Goal: Task Accomplishment & Management: Use online tool/utility

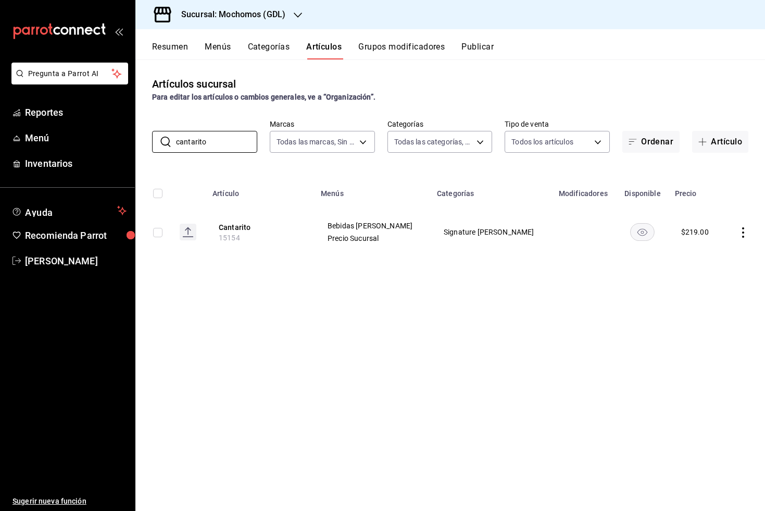
type input "cantarito"
click at [48, 145] on link "Menú" at bounding box center [67, 138] width 135 height 22
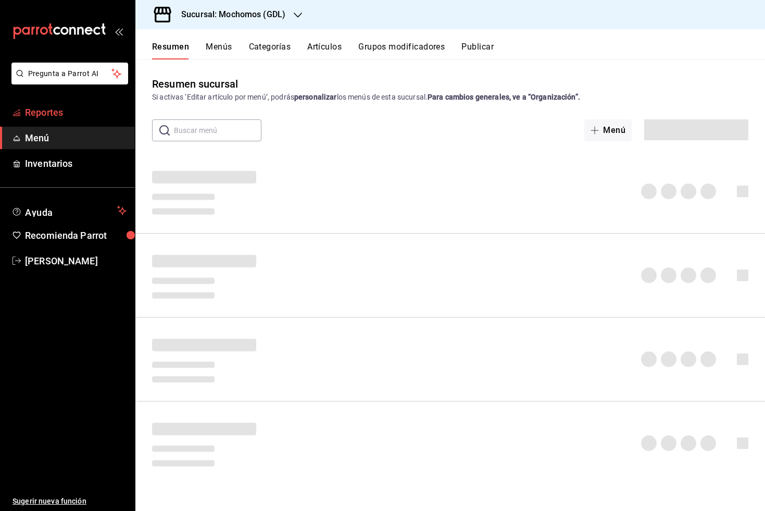
click at [50, 112] on span "Reportes" at bounding box center [76, 112] width 102 height 14
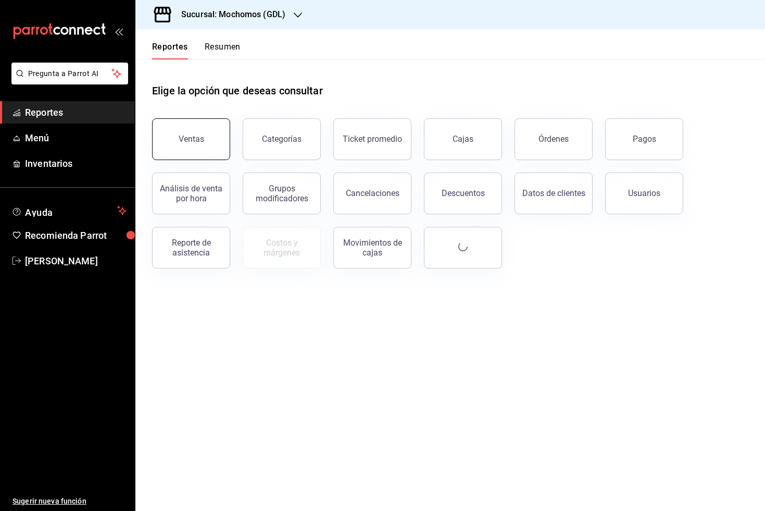
click at [204, 131] on button "Ventas" at bounding box center [191, 139] width 78 height 42
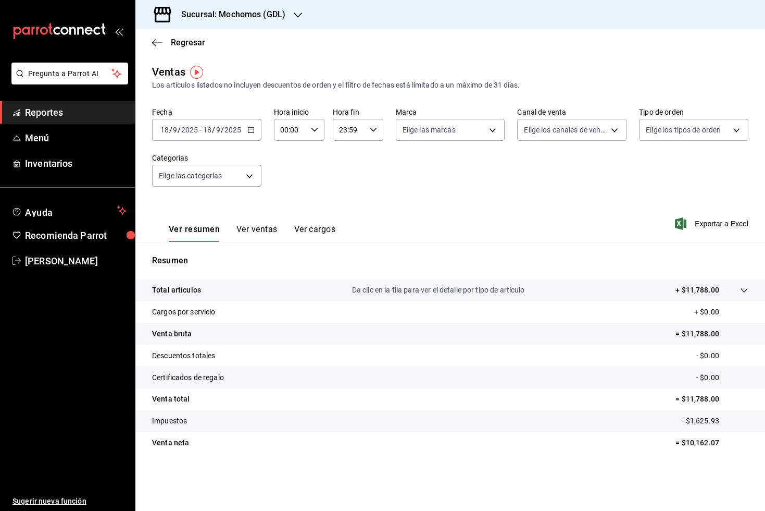
click at [298, 20] on div at bounding box center [298, 14] width 8 height 11
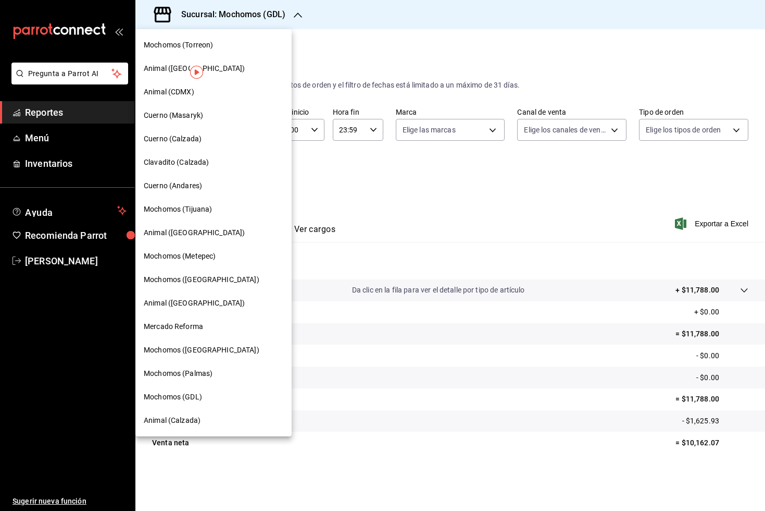
click at [298, 20] on div at bounding box center [382, 255] width 765 height 511
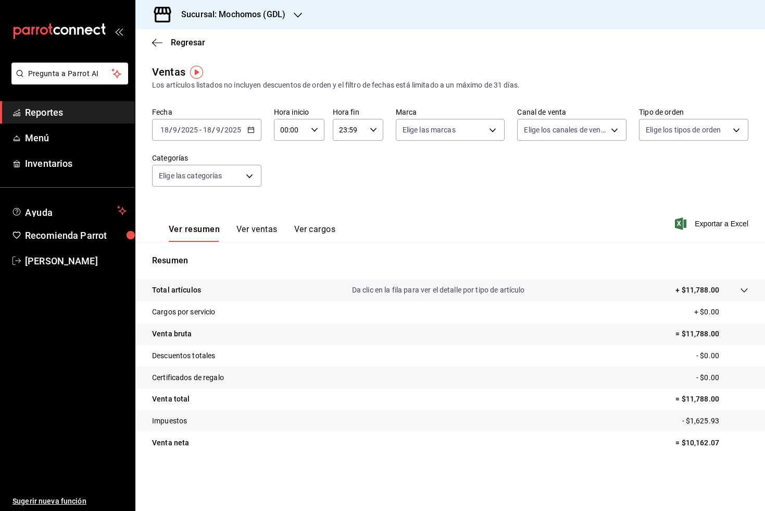
click at [252, 128] on icon "button" at bounding box center [250, 129] width 7 height 7
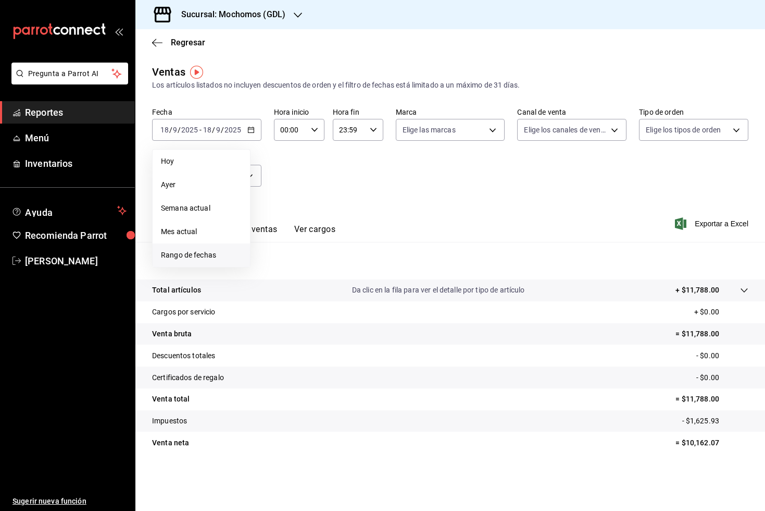
click at [204, 259] on span "Rango de fechas" at bounding box center [201, 255] width 81 height 11
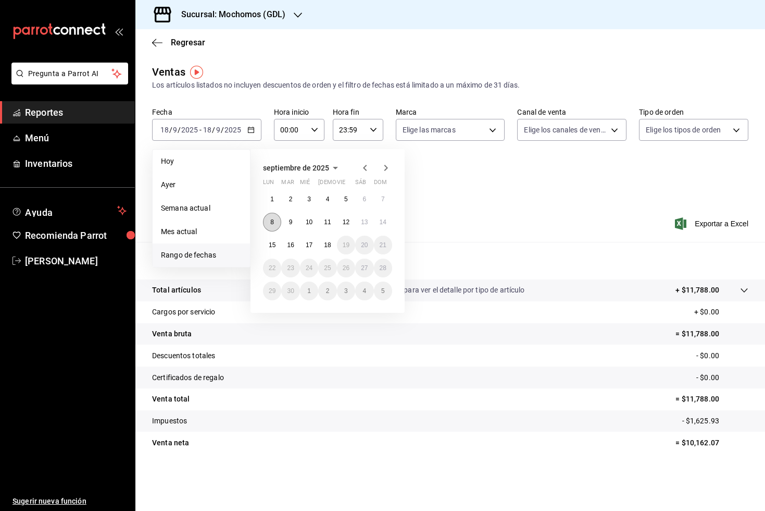
click at [270, 229] on button "8" at bounding box center [272, 222] width 18 height 19
click at [272, 245] on abbr "15" at bounding box center [272, 244] width 7 height 7
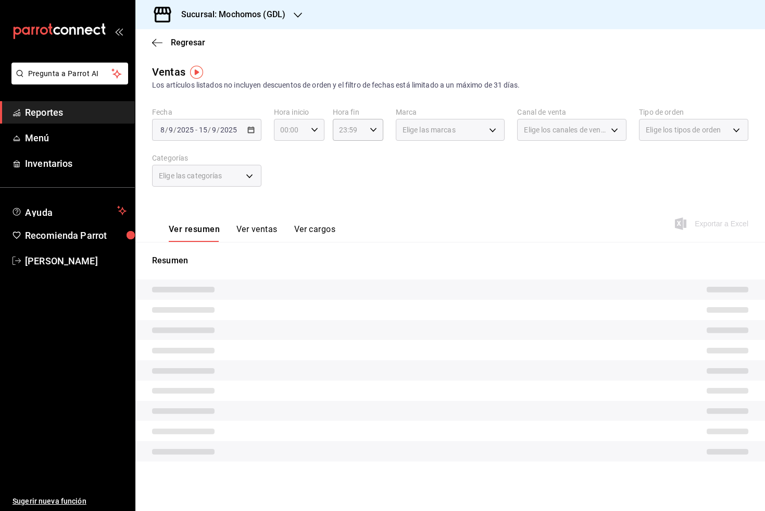
click at [318, 130] on icon "button" at bounding box center [314, 129] width 7 height 7
click at [289, 203] on span "05" at bounding box center [286, 199] width 9 height 8
type input "05:00"
click at [375, 150] on div at bounding box center [382, 255] width 765 height 511
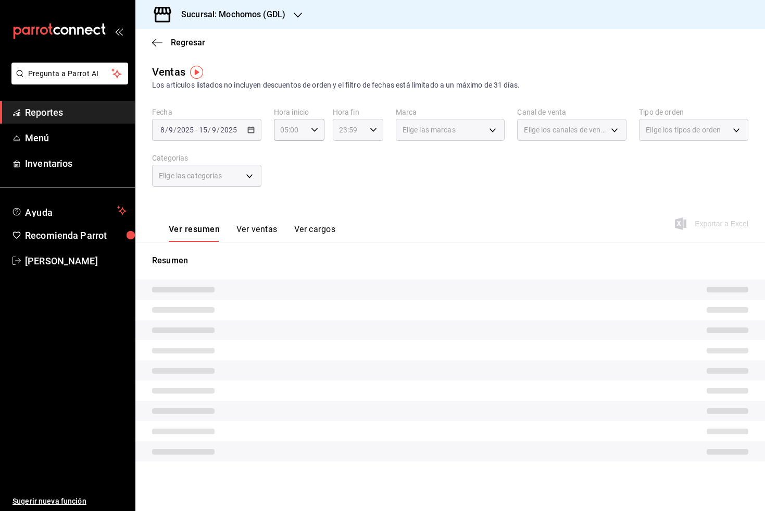
click at [375, 133] on div "23:59 Hora fin" at bounding box center [358, 130] width 51 height 22
click at [374, 156] on span "00" at bounding box center [371, 156] width 9 height 8
click at [347, 203] on span "05" at bounding box center [345, 201] width 9 height 8
type input "05:00"
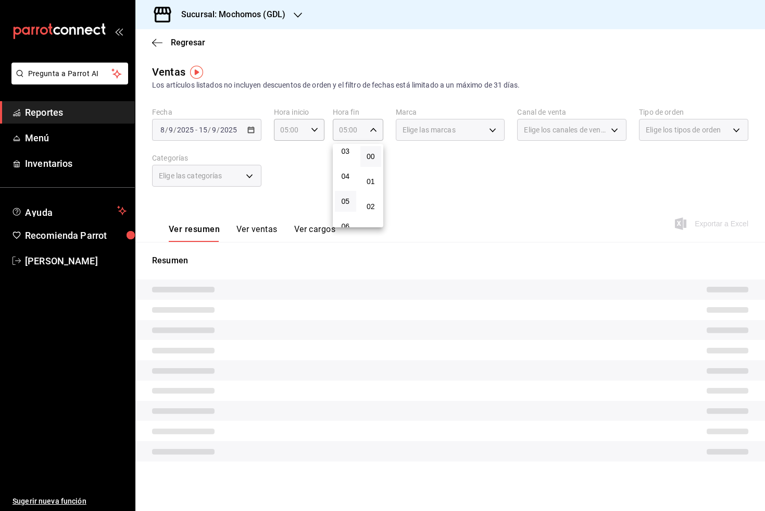
click at [433, 181] on div at bounding box center [382, 255] width 765 height 511
click at [492, 132] on div "Elige las marcas" at bounding box center [450, 130] width 109 height 22
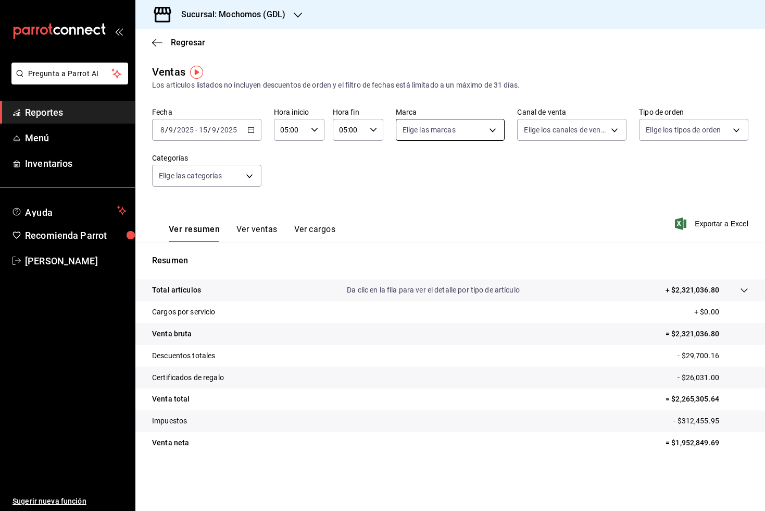
click at [494, 130] on body "Pregunta a Parrot AI Reportes Menú Inventarios Ayuda Recomienda Parrot Fernando…" at bounding box center [382, 255] width 765 height 511
click at [411, 230] on input "checkbox" at bounding box center [407, 228] width 9 height 9
checkbox input "true"
type input "9cac9703-0c5a-4d8b-addd-5b6b571d65b9"
click at [573, 214] on div at bounding box center [382, 255] width 765 height 511
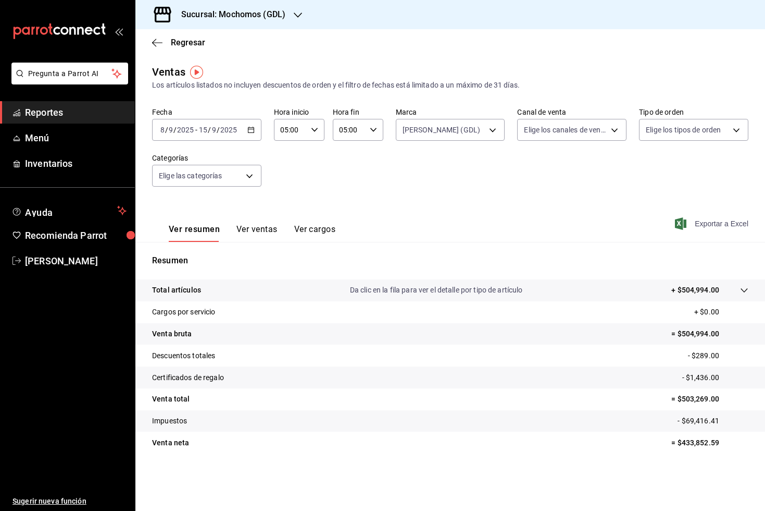
click at [706, 218] on span "Exportar a Excel" at bounding box center [712, 223] width 71 height 13
click at [257, 129] on div "2025-09-08 8 / 9 / 2025 - 2025-09-15 15 / 9 / 2025" at bounding box center [206, 130] width 109 height 22
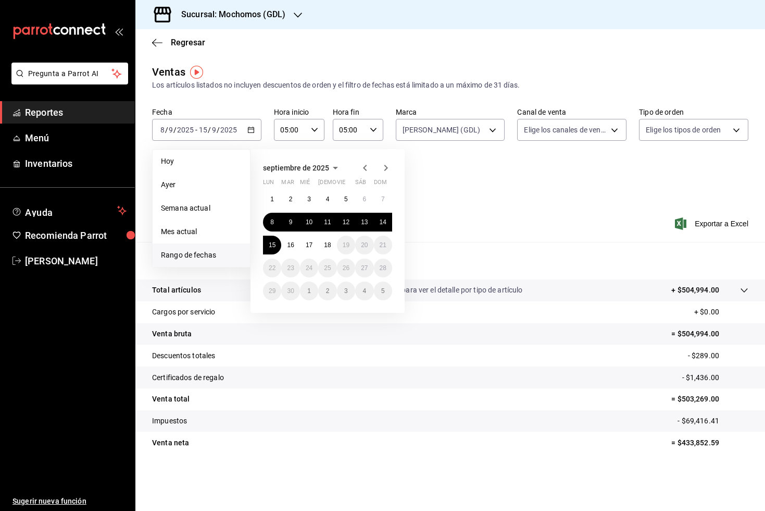
click at [366, 166] on icon "button" at bounding box center [365, 168] width 4 height 6
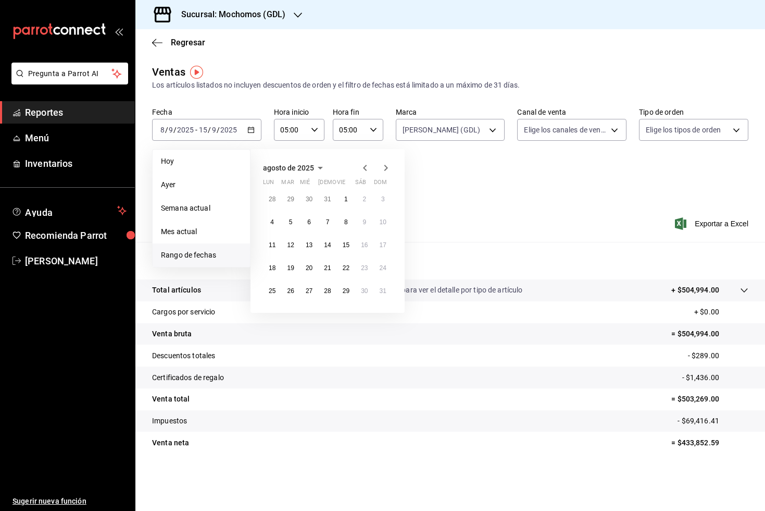
click at [366, 166] on icon "button" at bounding box center [365, 168] width 4 height 6
click at [386, 169] on icon "button" at bounding box center [387, 168] width 4 height 6
click at [387, 169] on icon "button" at bounding box center [386, 168] width 13 height 13
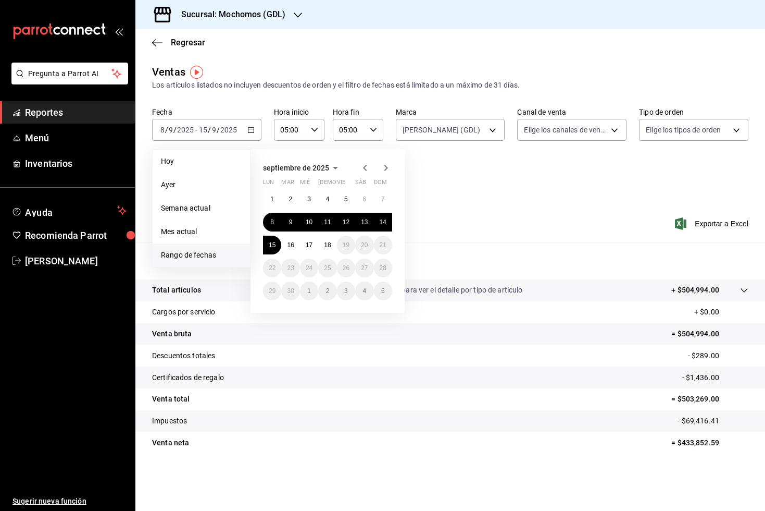
click at [367, 166] on icon "button" at bounding box center [365, 168] width 13 height 13
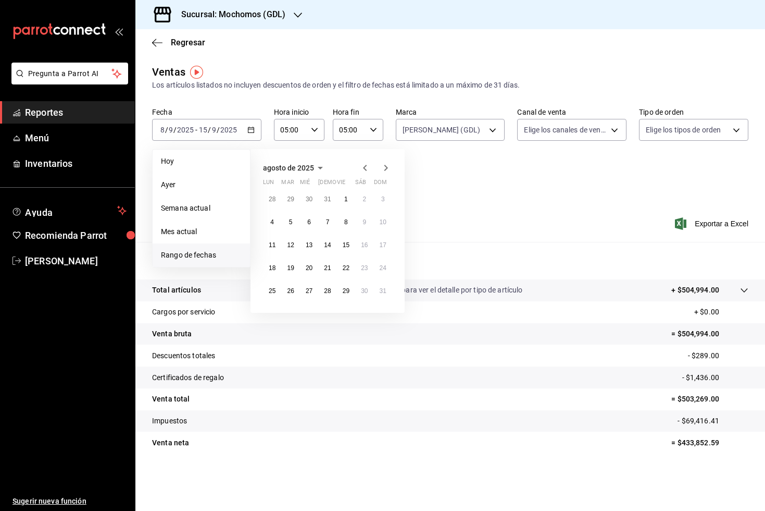
click at [367, 166] on icon "button" at bounding box center [365, 168] width 13 height 13
click at [366, 166] on icon "button" at bounding box center [365, 168] width 13 height 13
click at [376, 200] on button "1" at bounding box center [383, 199] width 18 height 19
click at [294, 314] on button "1" at bounding box center [290, 313] width 18 height 19
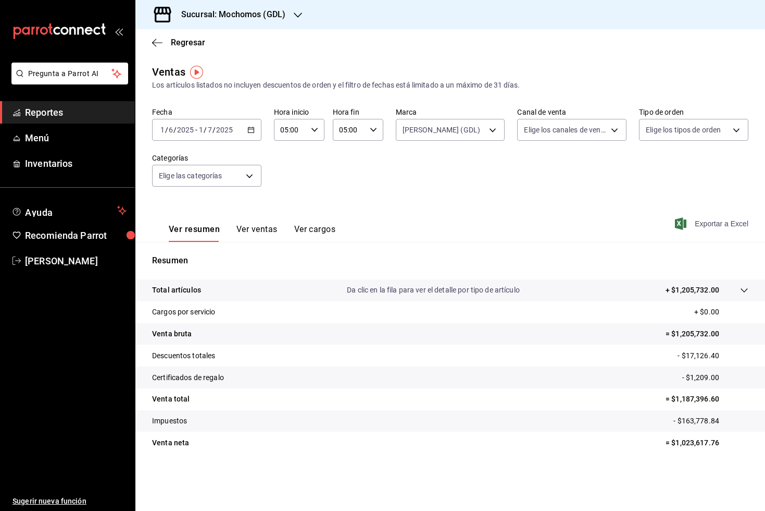
click at [690, 221] on span "Exportar a Excel" at bounding box center [712, 223] width 71 height 13
click at [250, 130] on icon "button" at bounding box center [250, 129] width 7 height 7
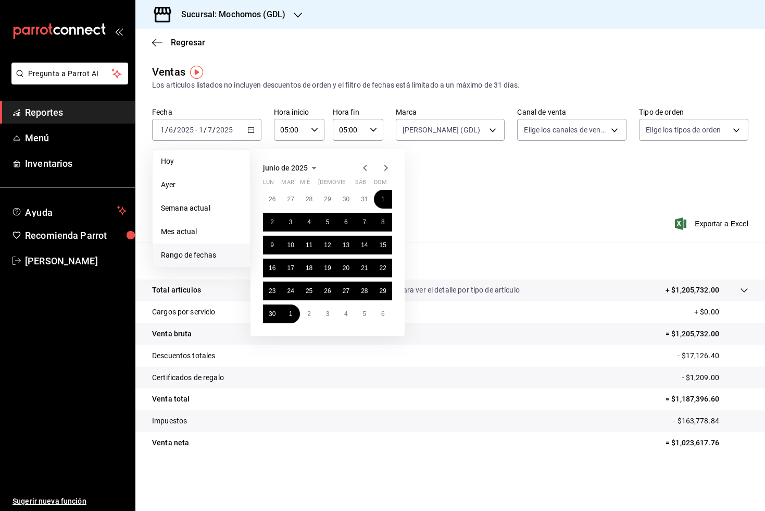
click at [385, 166] on icon "button" at bounding box center [386, 168] width 13 height 13
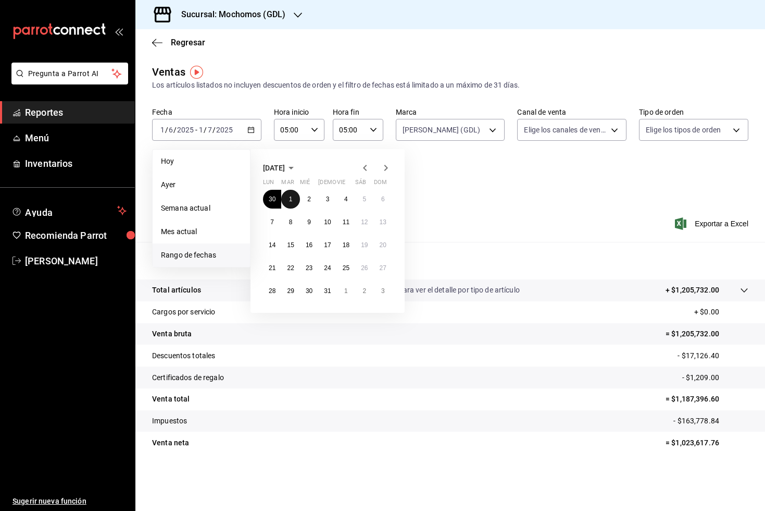
click at [288, 200] on button "1" at bounding box center [290, 199] width 18 height 19
click at [303, 199] on button "2" at bounding box center [309, 199] width 18 height 19
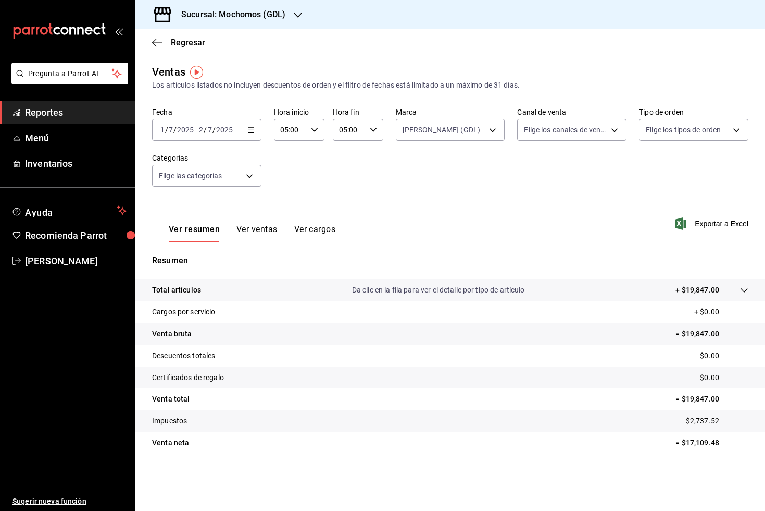
click at [258, 133] on div "2025-07-01 1 / 7 / 2025 - 2025-07-02 2 / 7 / 2025" at bounding box center [206, 130] width 109 height 22
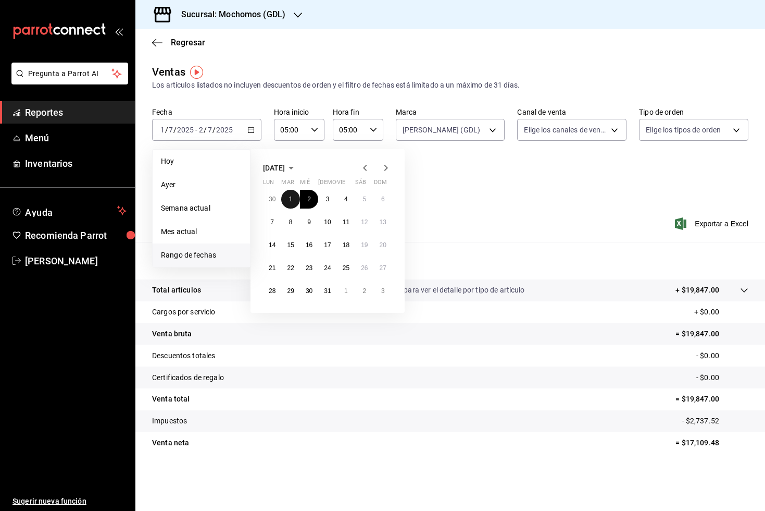
click at [292, 197] on abbr "1" at bounding box center [291, 198] width 4 height 7
click at [388, 169] on icon "button" at bounding box center [386, 168] width 13 height 13
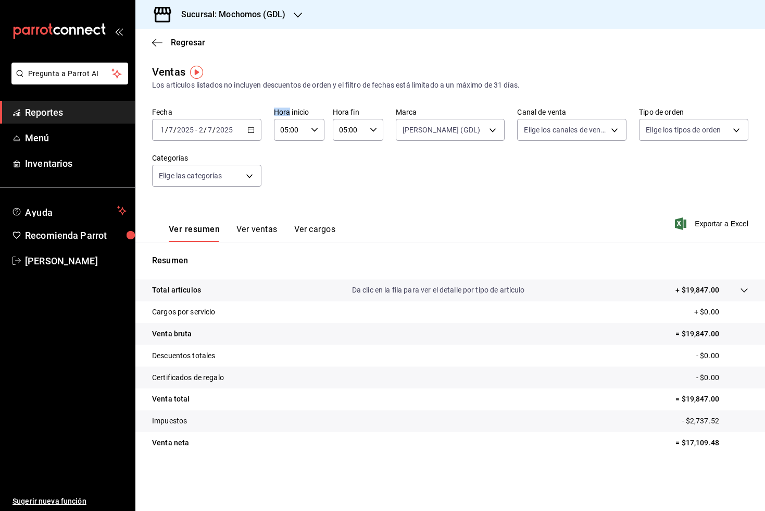
click at [250, 134] on div "2025-07-01 1 / 7 / 2025 - 2025-07-02 2 / 7 / 2025" at bounding box center [206, 130] width 109 height 22
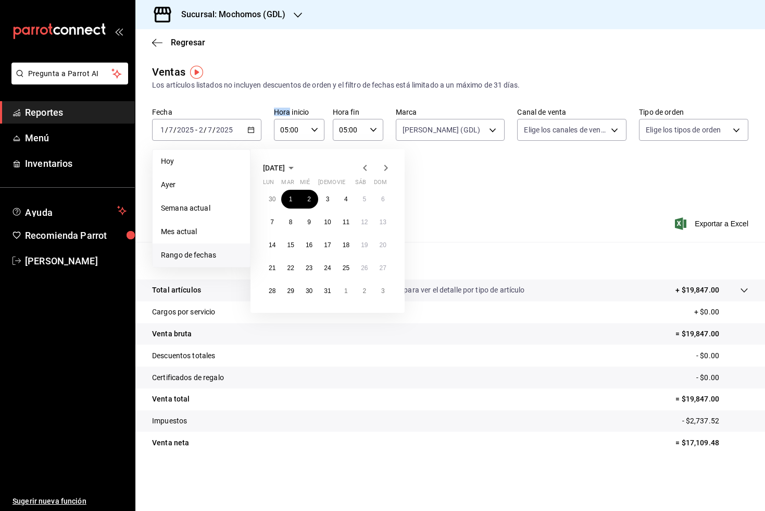
click at [389, 163] on icon "button" at bounding box center [386, 168] width 13 height 13
click at [345, 200] on abbr "1" at bounding box center [346, 198] width 4 height 7
click at [387, 165] on icon "button" at bounding box center [386, 168] width 13 height 13
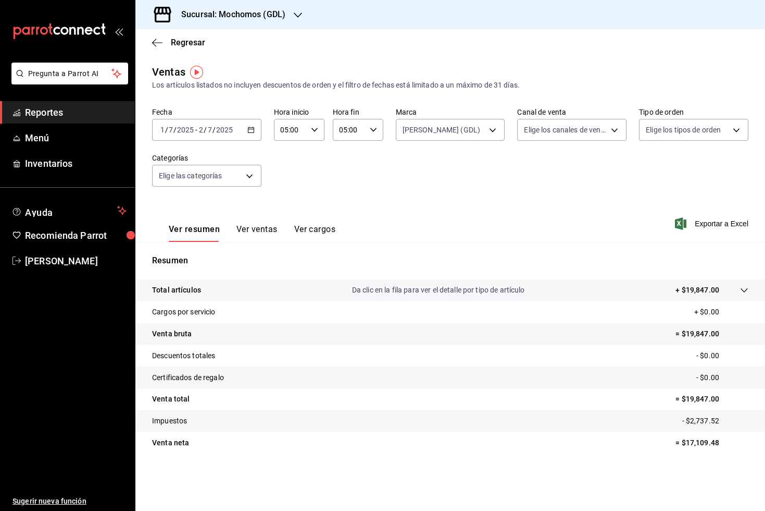
click at [203, 129] on input "2" at bounding box center [201, 130] width 5 height 8
click at [201, 130] on input "2" at bounding box center [201, 130] width 5 height 8
click at [157, 131] on div "2025-07-01 1 / 7 / 2025 - 2025-07-02 2 / 7 / 2025" at bounding box center [206, 130] width 109 height 22
click at [213, 129] on span "/" at bounding box center [214, 130] width 3 height 8
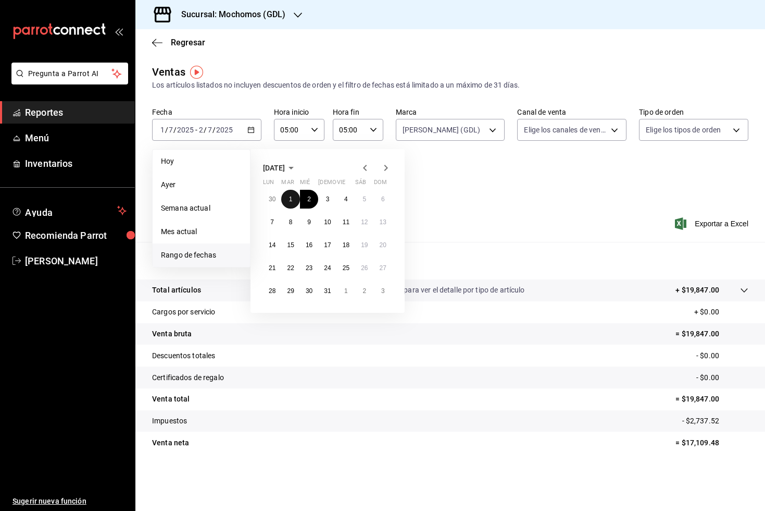
click at [289, 201] on abbr "1" at bounding box center [291, 198] width 4 height 7
click at [154, 42] on icon "button" at bounding box center [157, 42] width 10 height 9
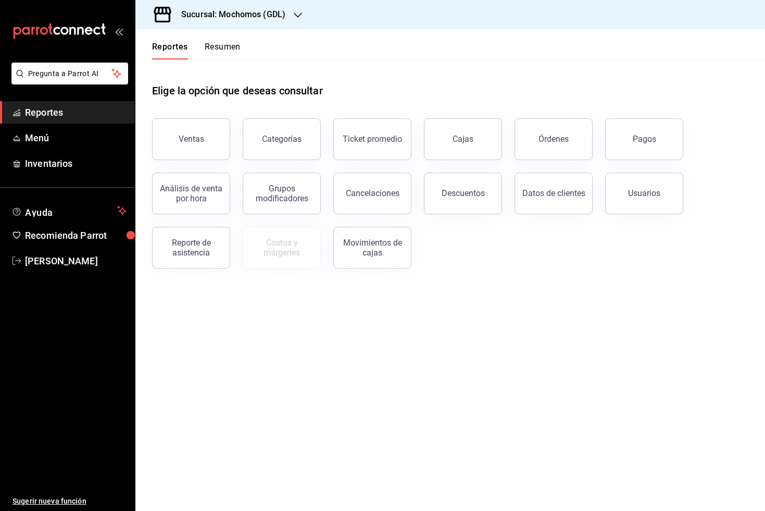
click at [204, 160] on div "Análisis de venta por hora" at bounding box center [185, 187] width 91 height 54
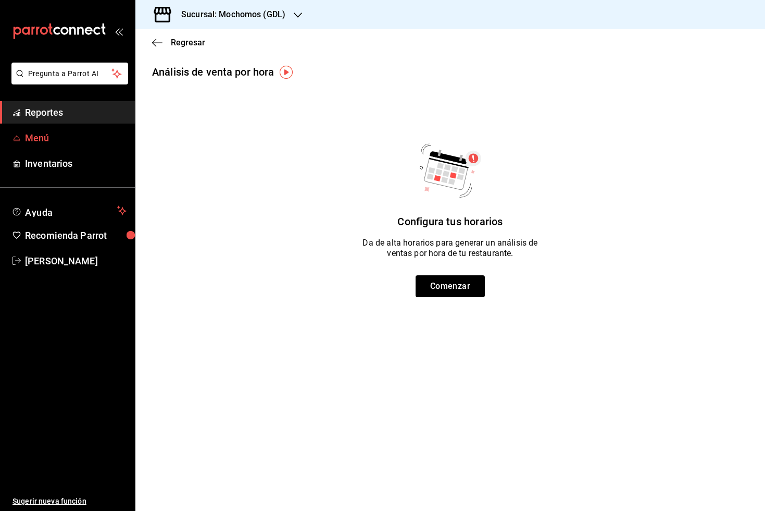
click at [81, 133] on span "Menú" at bounding box center [76, 138] width 102 height 14
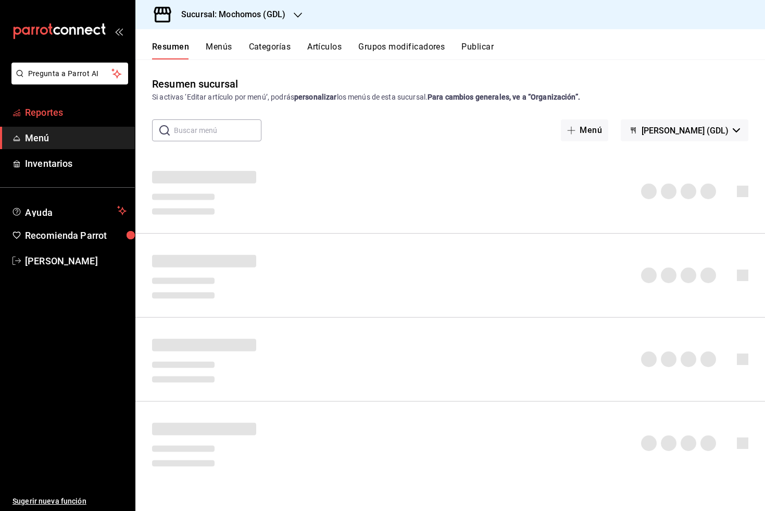
click at [81, 113] on span "Reportes" at bounding box center [76, 112] width 102 height 14
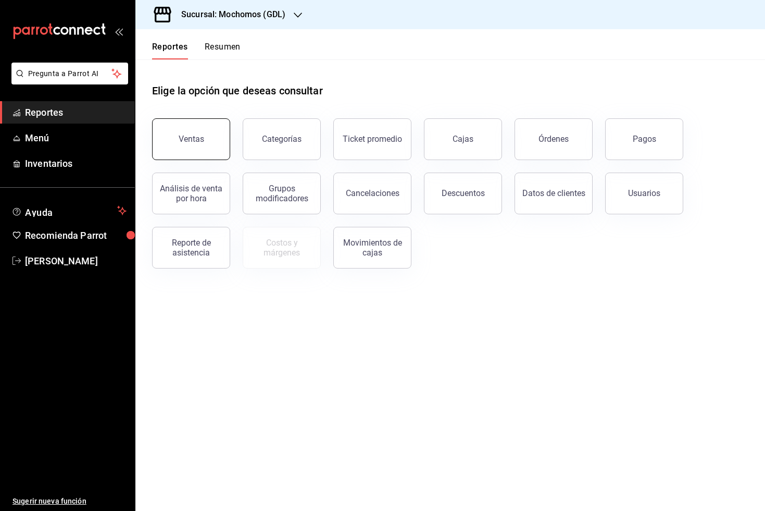
click at [197, 139] on div "Ventas" at bounding box center [192, 139] width 26 height 10
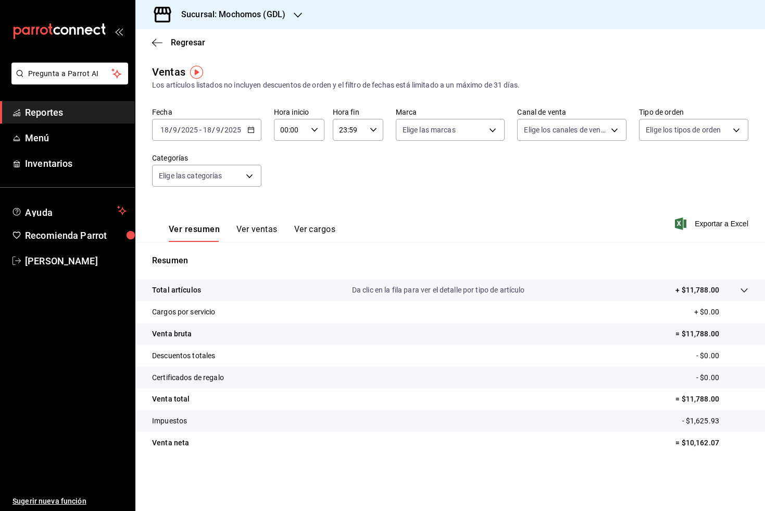
click at [256, 130] on div "[DATE] [DATE] - [DATE] [DATE]" at bounding box center [206, 130] width 109 height 22
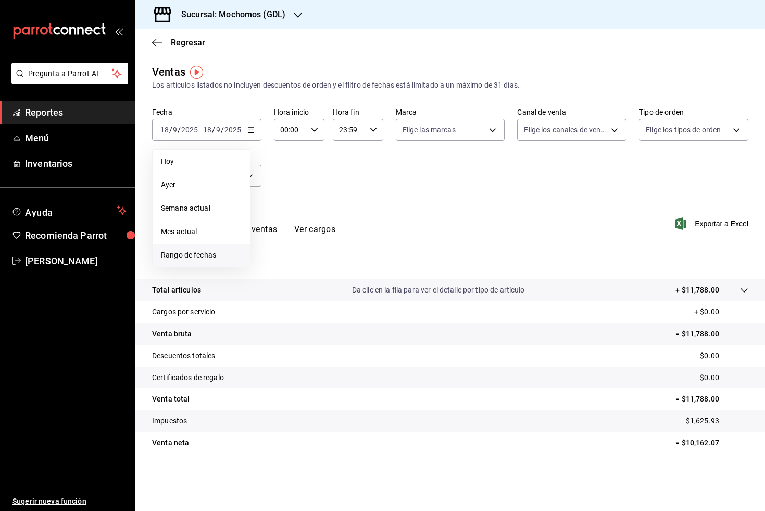
click at [227, 251] on span "Rango de fechas" at bounding box center [201, 255] width 81 height 11
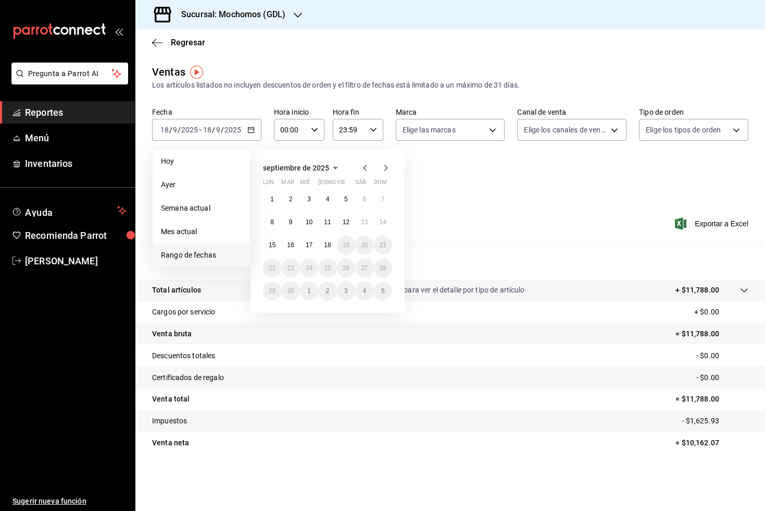
click at [364, 167] on icon "button" at bounding box center [365, 168] width 4 height 6
click at [364, 166] on icon "button" at bounding box center [365, 168] width 13 height 13
click at [291, 191] on button "1" at bounding box center [290, 199] width 18 height 19
click at [331, 293] on button "31" at bounding box center [327, 290] width 18 height 19
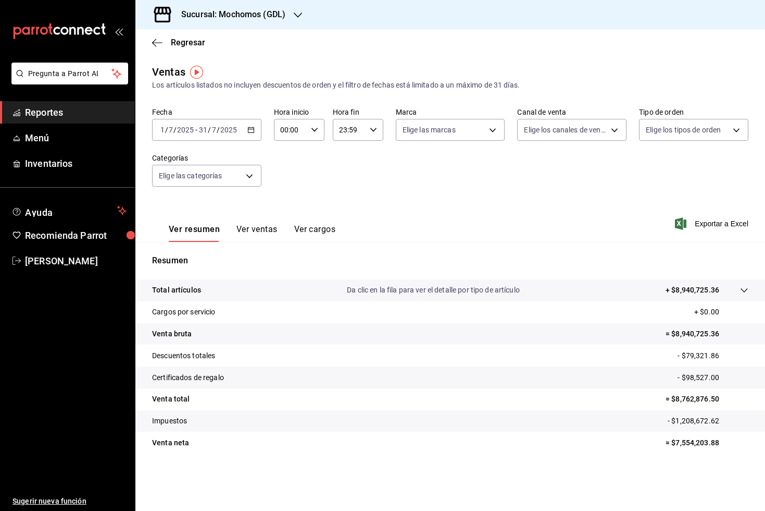
click at [252, 129] on \(Stroke\) "button" at bounding box center [251, 129] width 6 height 1
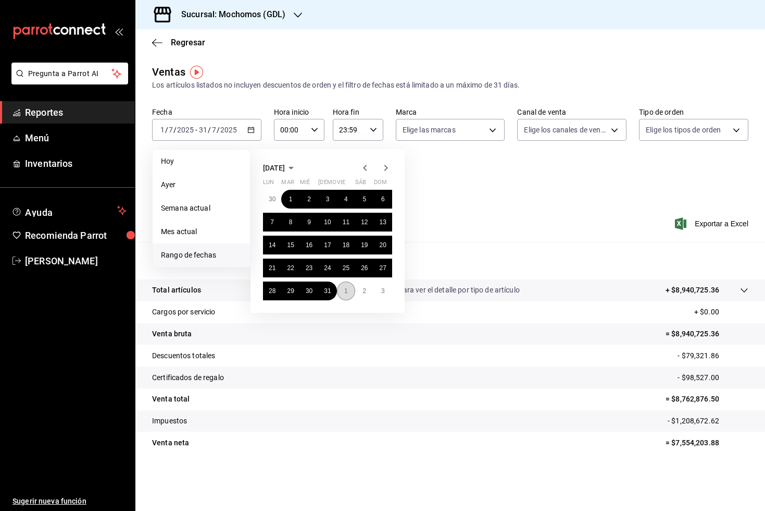
click at [351, 294] on button "1" at bounding box center [346, 290] width 18 height 19
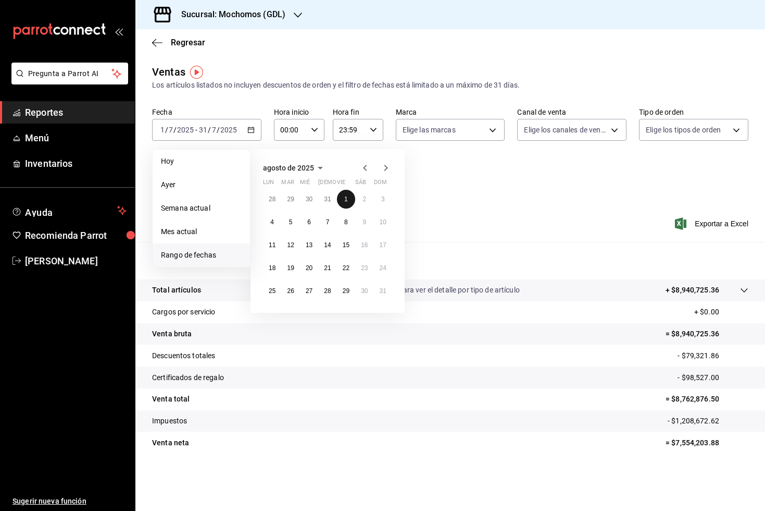
click at [341, 197] on button "1" at bounding box center [346, 199] width 18 height 19
click at [370, 170] on icon "button" at bounding box center [365, 168] width 13 height 13
click at [292, 201] on abbr "1" at bounding box center [291, 198] width 4 height 7
click at [325, 294] on button "31" at bounding box center [327, 290] width 18 height 19
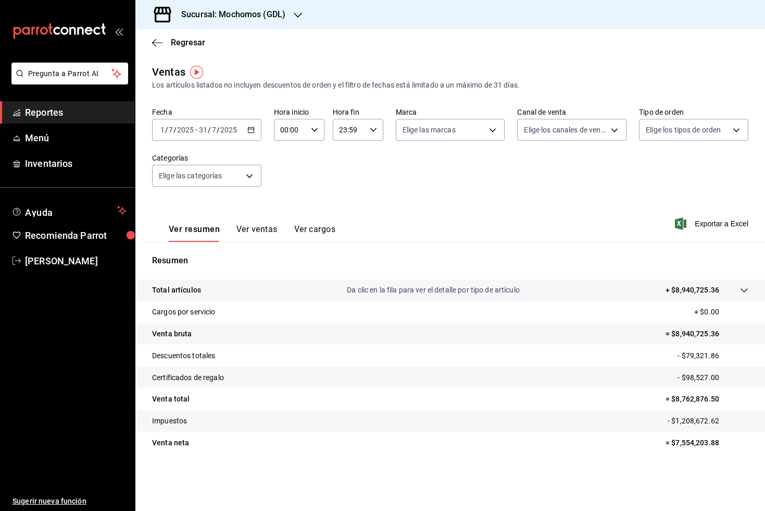
click at [318, 129] on icon "button" at bounding box center [314, 129] width 7 height 7
click at [292, 194] on button "05" at bounding box center [286, 197] width 21 height 21
type input "05:00"
click at [377, 131] on div at bounding box center [382, 255] width 765 height 511
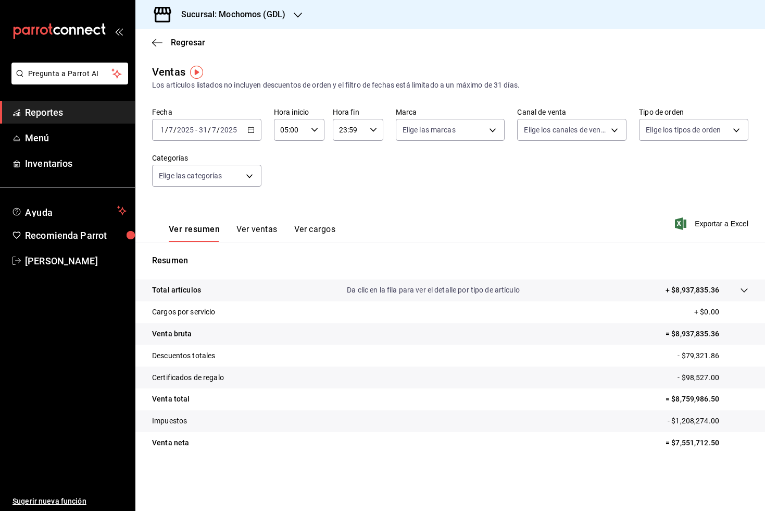
click at [374, 131] on icon "button" at bounding box center [373, 129] width 7 height 7
click at [377, 154] on button "00" at bounding box center [371, 156] width 21 height 21
click at [343, 198] on button "05" at bounding box center [345, 192] width 21 height 21
click at [255, 132] on div at bounding box center [382, 255] width 765 height 511
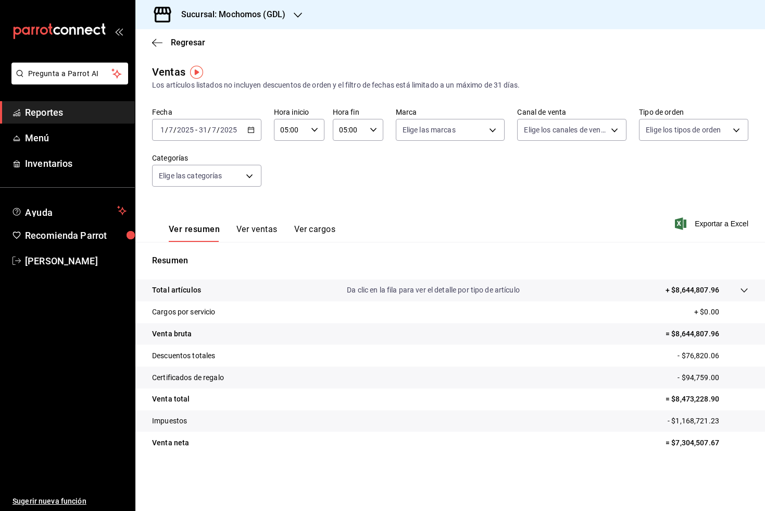
click at [255, 132] on div "2025-07-01 1 / 7 / 2025 - 2025-07-31 31 / 7 / 2025" at bounding box center [206, 130] width 109 height 22
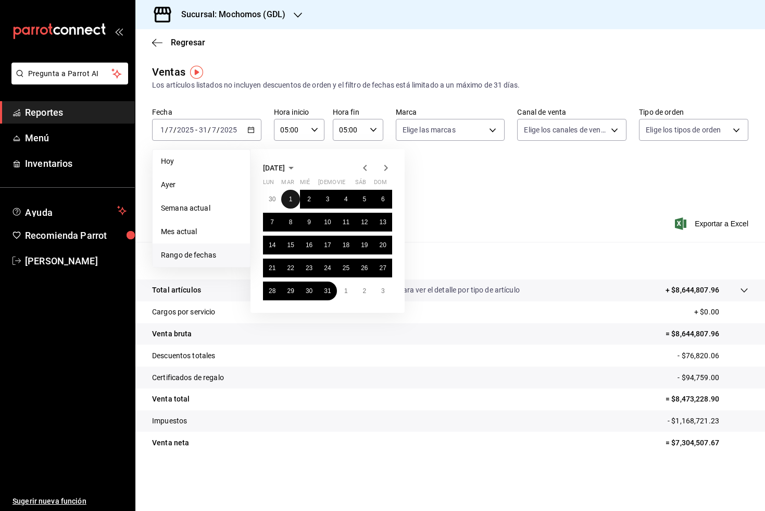
click at [291, 196] on abbr "1" at bounding box center [291, 198] width 4 height 7
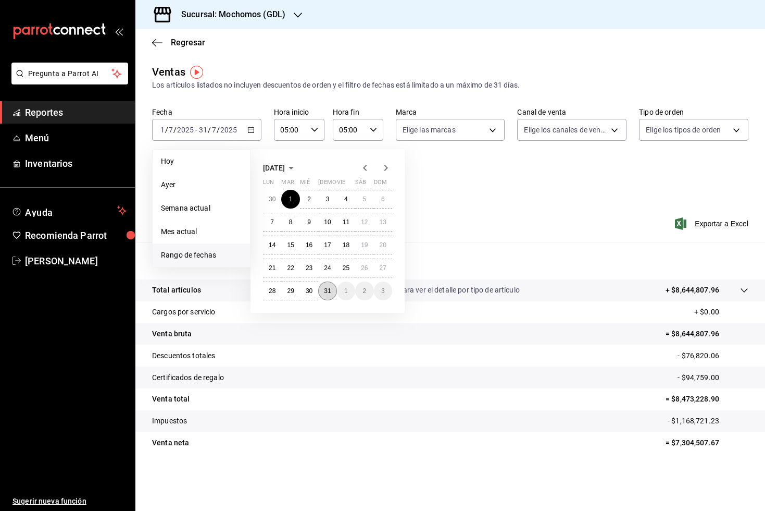
click at [329, 291] on abbr "31" at bounding box center [327, 290] width 7 height 7
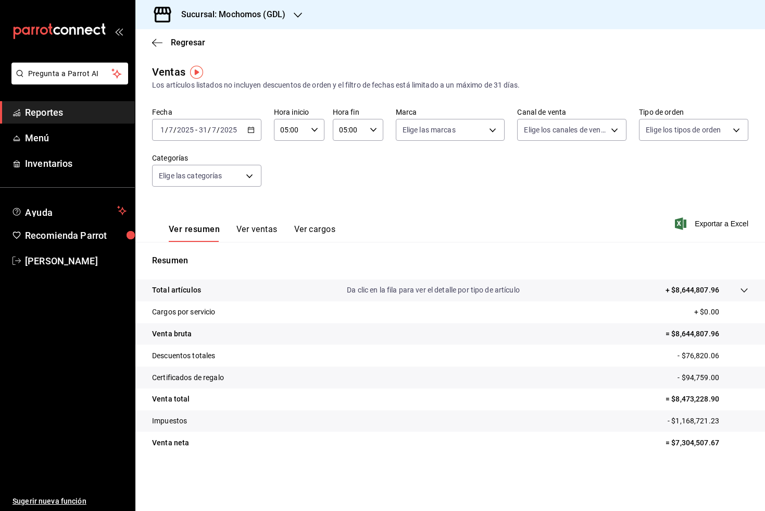
click at [377, 130] on div "05:00 Hora fin" at bounding box center [358, 130] width 51 height 22
click at [370, 216] on span "59" at bounding box center [371, 214] width 9 height 8
click at [346, 217] on span "23" at bounding box center [345, 214] width 9 height 8
type input "23:59"
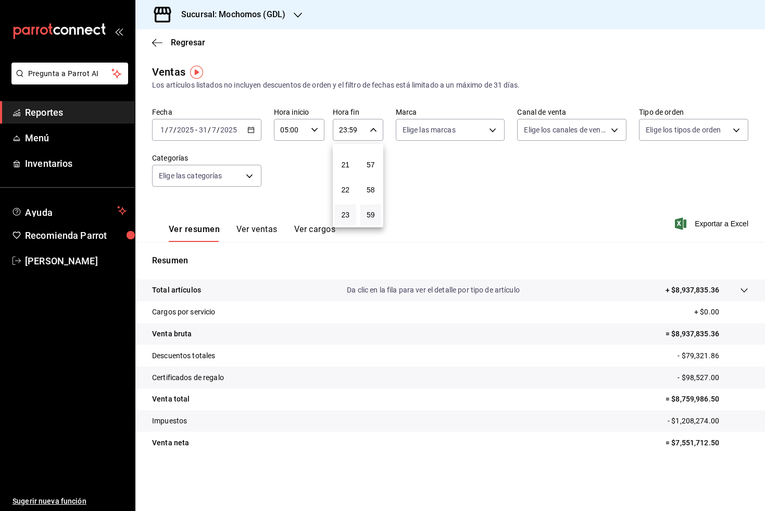
click at [481, 199] on div at bounding box center [382, 255] width 765 height 511
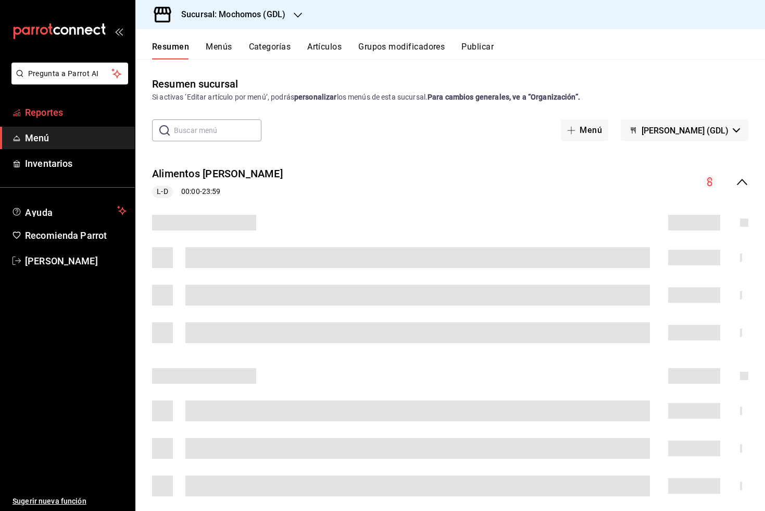
click at [81, 107] on span "Reportes" at bounding box center [76, 112] width 102 height 14
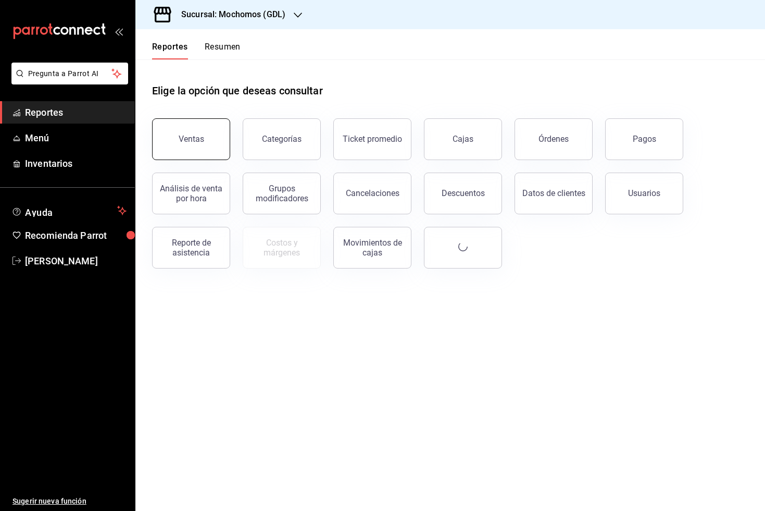
click at [208, 134] on button "Ventas" at bounding box center [191, 139] width 78 height 42
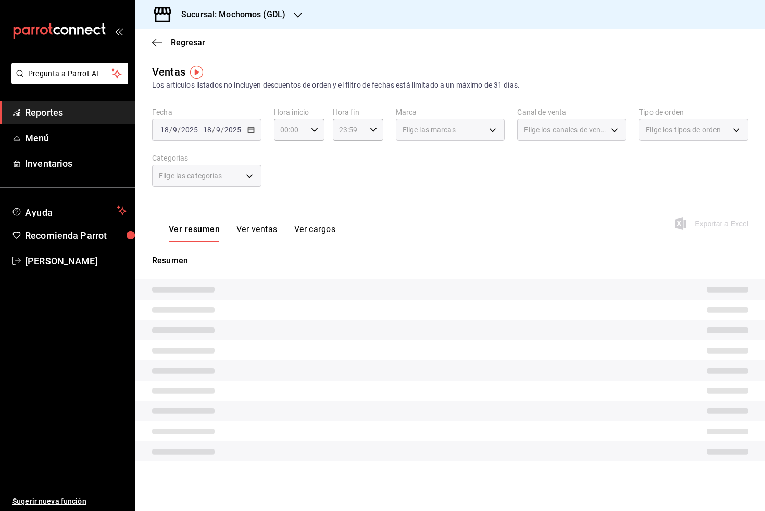
click at [252, 134] on div "[DATE] [DATE] - [DATE] [DATE]" at bounding box center [206, 130] width 109 height 22
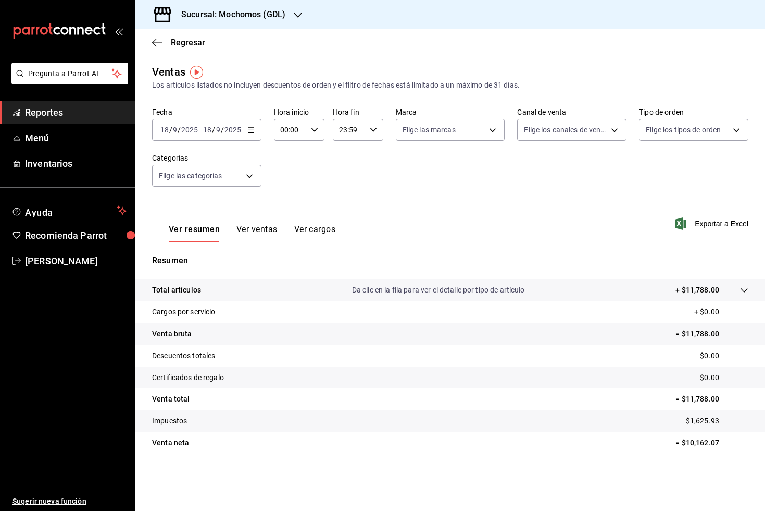
click at [252, 134] on div "[DATE] [DATE] - [DATE] [DATE]" at bounding box center [206, 130] width 109 height 22
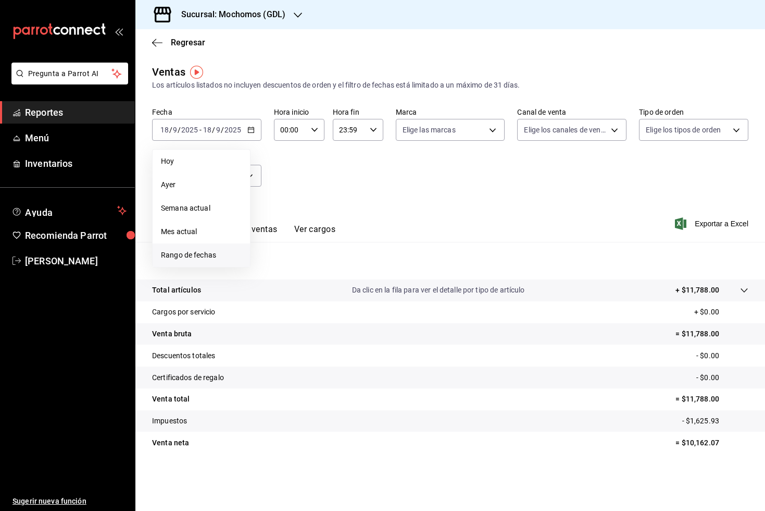
click at [212, 259] on span "Rango de fechas" at bounding box center [201, 255] width 81 height 11
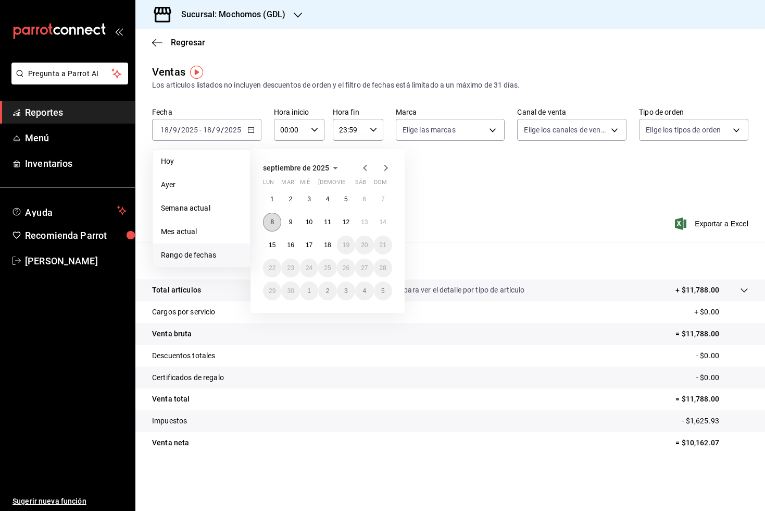
click at [271, 224] on abbr "8" at bounding box center [272, 221] width 4 height 7
click at [272, 247] on abbr "15" at bounding box center [272, 244] width 7 height 7
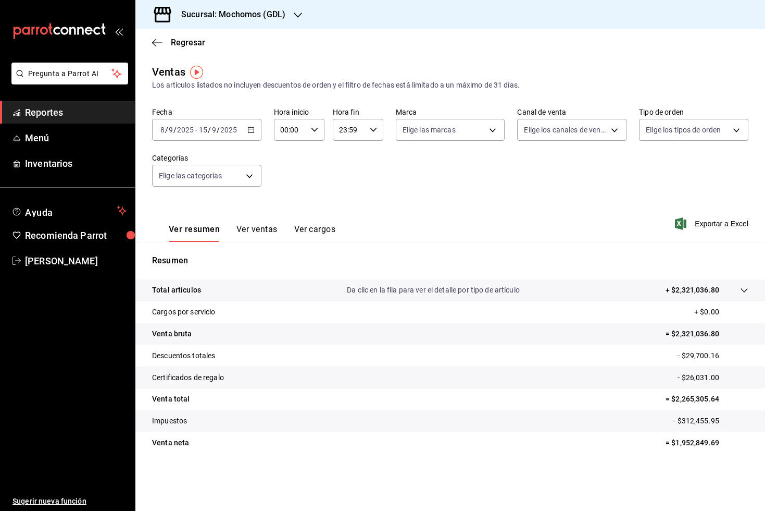
click at [319, 131] on div "00:00 Hora inicio" at bounding box center [299, 130] width 51 height 22
click at [292, 200] on button "05" at bounding box center [286, 198] width 21 height 21
type input "05:00"
click at [377, 140] on div at bounding box center [382, 255] width 765 height 511
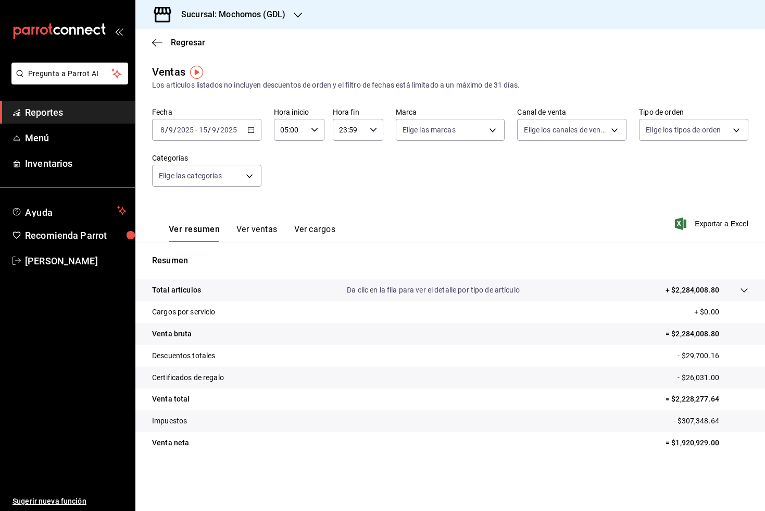
click at [377, 132] on div "23:59 Hora fin" at bounding box center [358, 130] width 51 height 22
click at [372, 164] on button "00" at bounding box center [371, 156] width 21 height 21
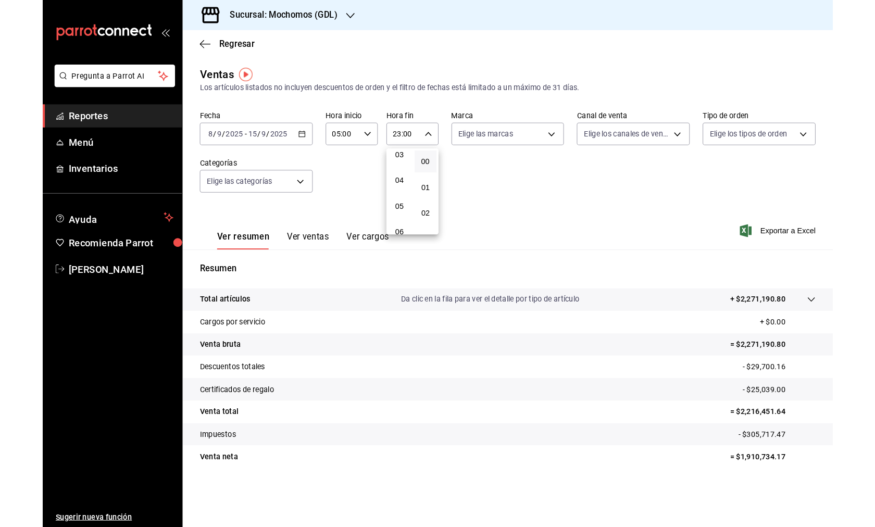
scroll to position [83, 0]
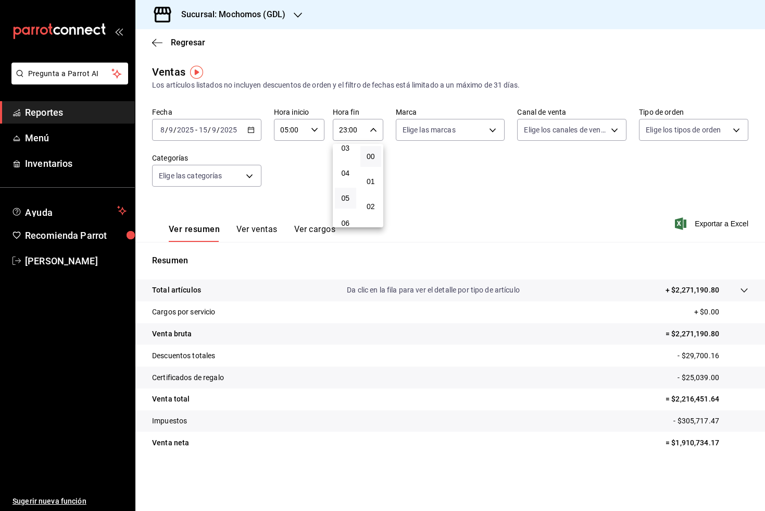
click at [347, 193] on button "05" at bounding box center [345, 198] width 21 height 21
type input "05:00"
click at [466, 180] on div at bounding box center [382, 255] width 765 height 511
click at [693, 222] on span "Exportar a Excel" at bounding box center [712, 223] width 71 height 13
click at [80, 147] on link "Menú" at bounding box center [67, 138] width 135 height 22
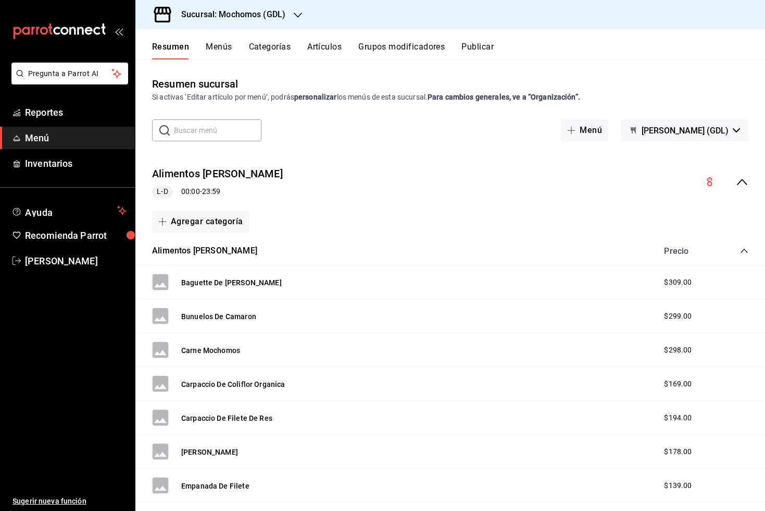
click at [323, 45] on button "Artículos" at bounding box center [324, 51] width 34 height 18
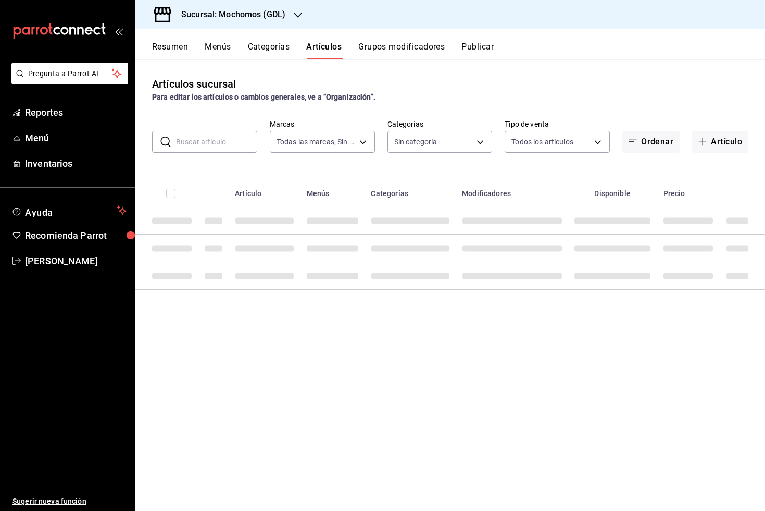
type input "36c25d4a-7cb0-456c-a434-e981d54830bc,9cac9703-0c5a-4d8b-addd-5b6b571d65b9"
type input "c0db8a99-aef8-4e9c-862d-72763fc5d605,0e6da5ad-e1ed-4623-8a7f-4db137866549,4ba6e…"
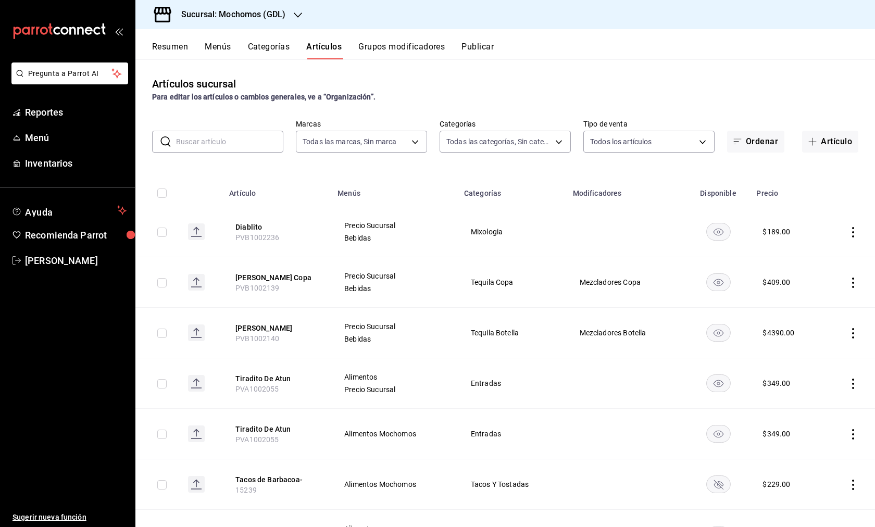
click at [217, 146] on input "text" at bounding box center [229, 141] width 107 height 21
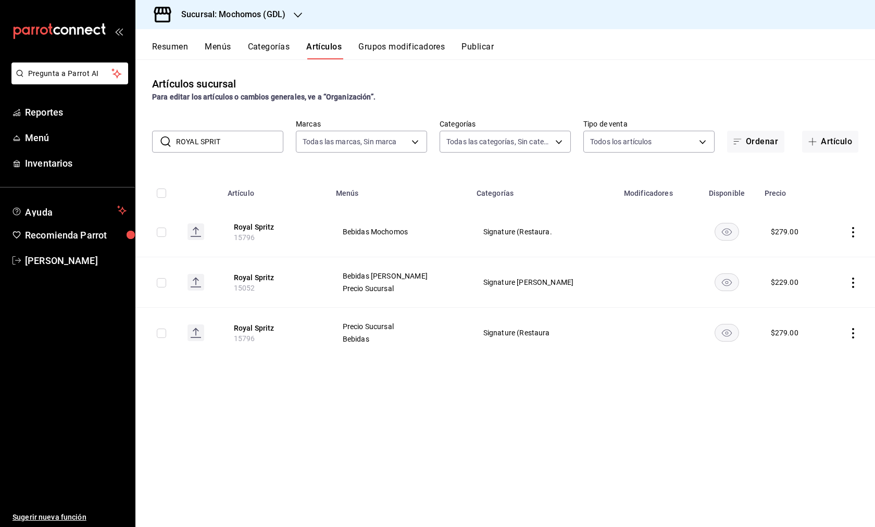
click at [235, 141] on input "ROYAL SPRIT" at bounding box center [229, 141] width 107 height 21
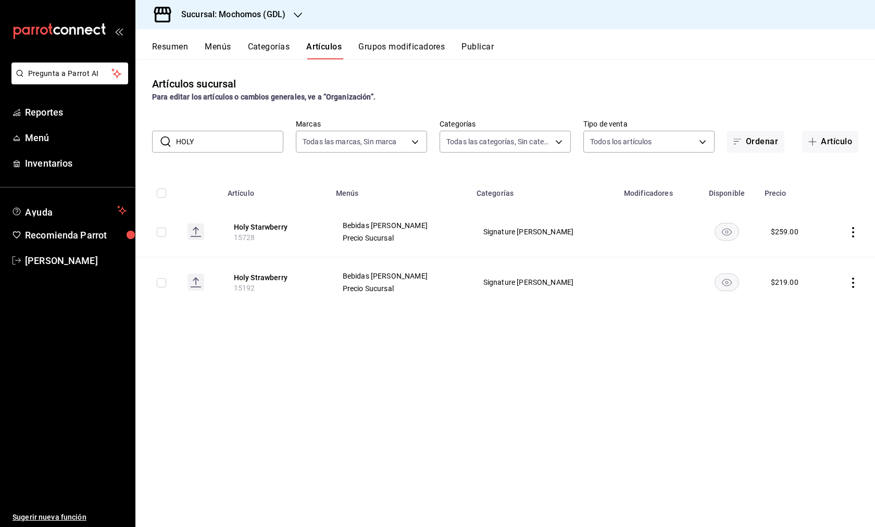
click at [241, 145] on input "HOLY" at bounding box center [229, 141] width 107 height 21
click at [228, 141] on input "PINK LO" at bounding box center [229, 141] width 107 height 21
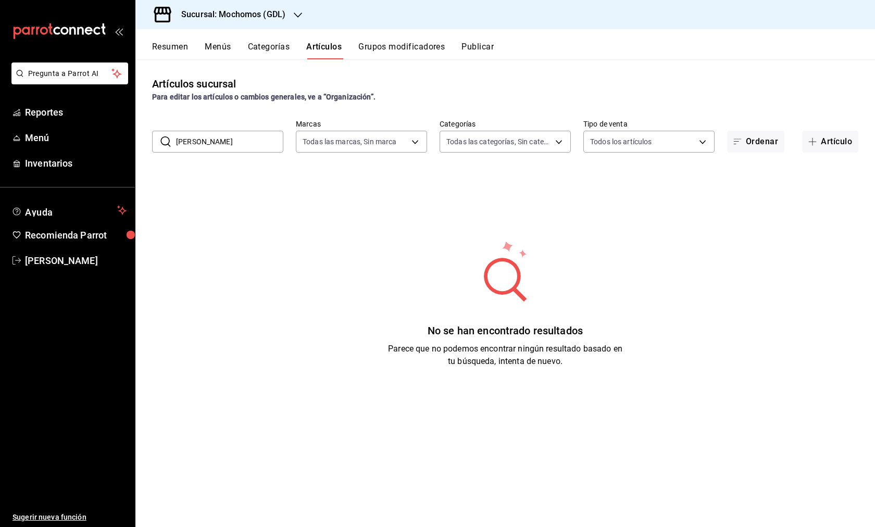
click at [262, 147] on input "[PERSON_NAME]" at bounding box center [229, 141] width 107 height 21
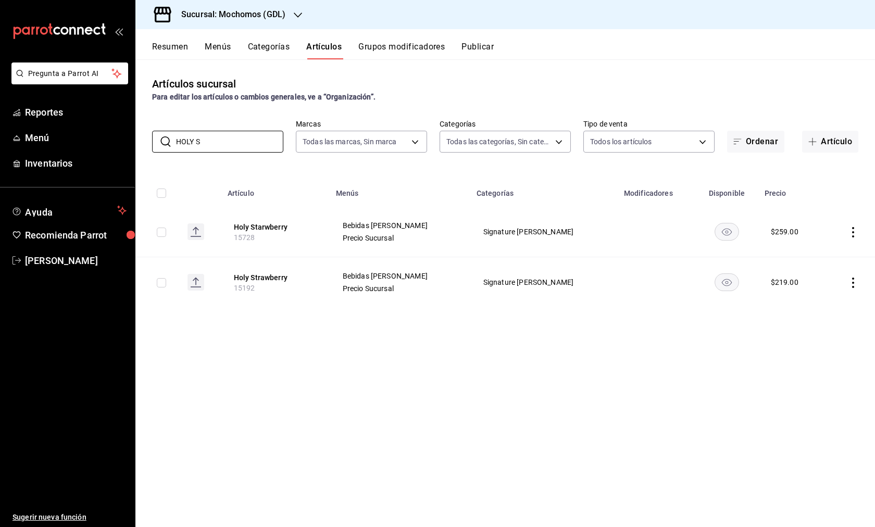
click at [309, 331] on div "Artículos sucursal Para editar los artículos o cambios generales, ve a “Organiz…" at bounding box center [505, 292] width 740 height 467
click at [255, 137] on input "HOLY S" at bounding box center [229, 141] width 107 height 21
click at [257, 147] on input "PINK LO" at bounding box center [229, 141] width 107 height 21
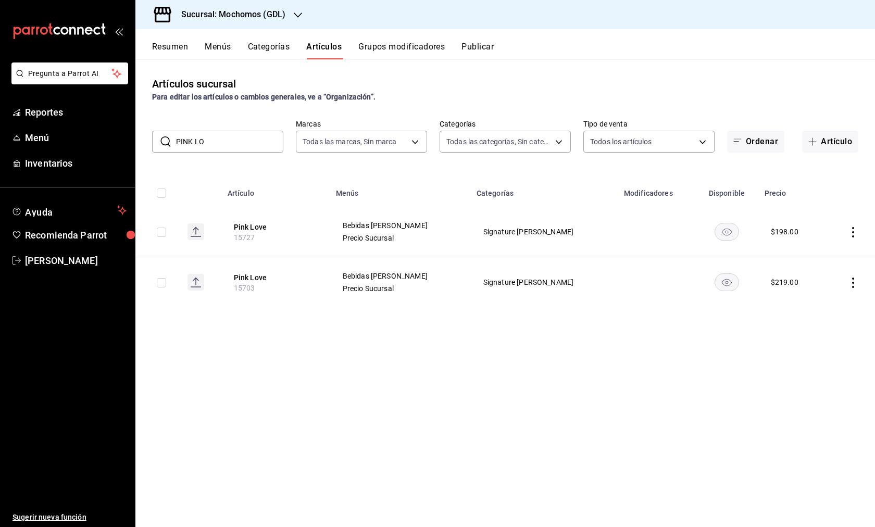
click at [257, 147] on input "PINK LO" at bounding box center [229, 141] width 107 height 21
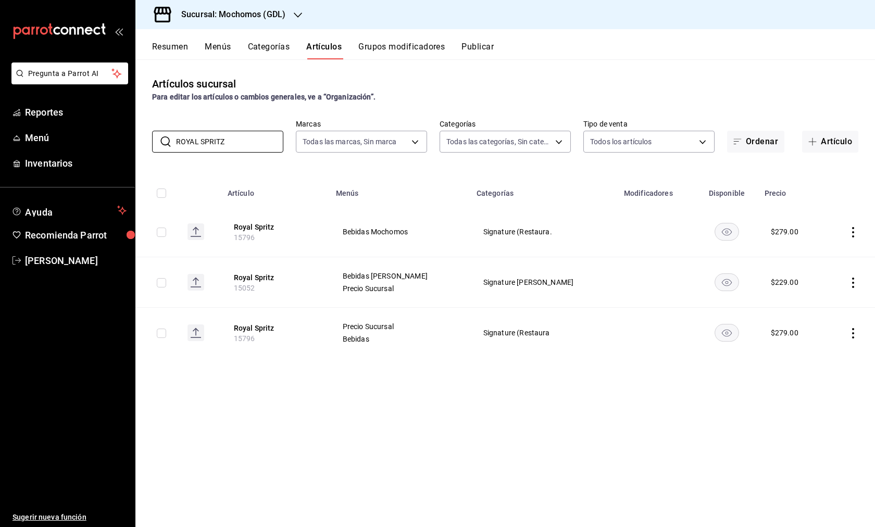
type input "ROYAL SPRITZ"
